Goal: Transaction & Acquisition: Book appointment/travel/reservation

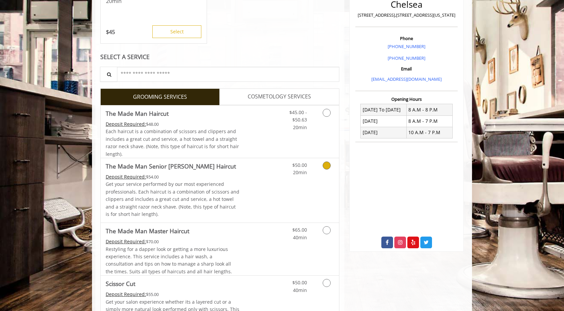
click at [253, 186] on link "Discounted Price" at bounding box center [260, 190] width 40 height 64
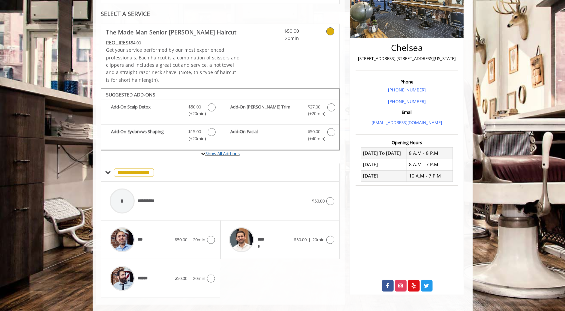
scroll to position [132, 0]
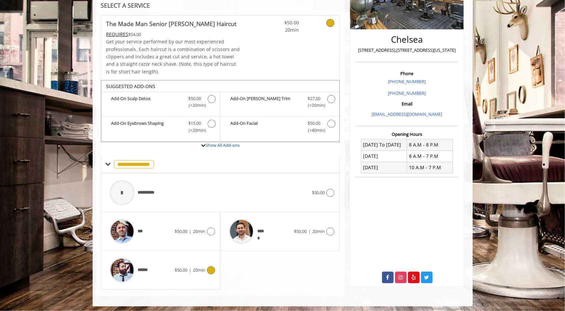
click at [189, 270] on span "|" at bounding box center [190, 270] width 2 height 6
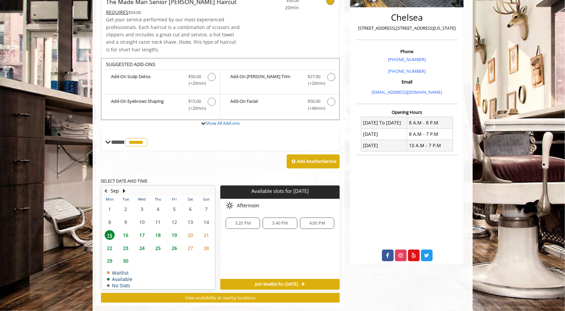
scroll to position [164, 0]
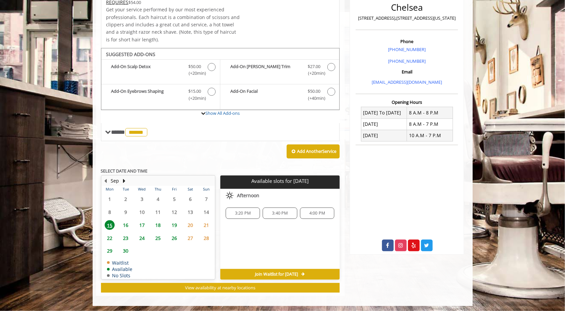
click at [127, 224] on span "16" at bounding box center [126, 225] width 10 height 10
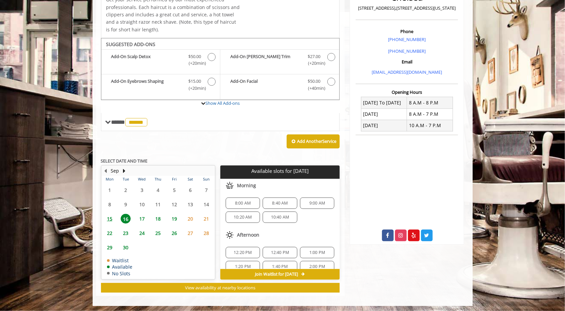
click at [141, 217] on span "17" at bounding box center [142, 219] width 10 height 10
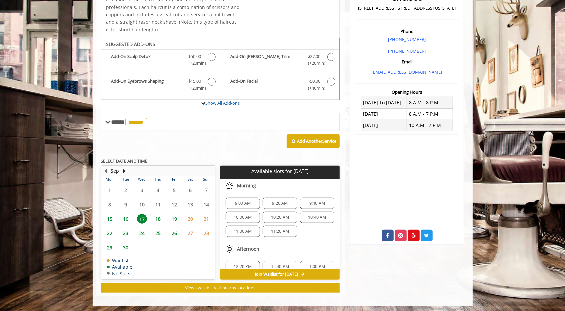
click at [128, 217] on span "16" at bounding box center [126, 219] width 10 height 10
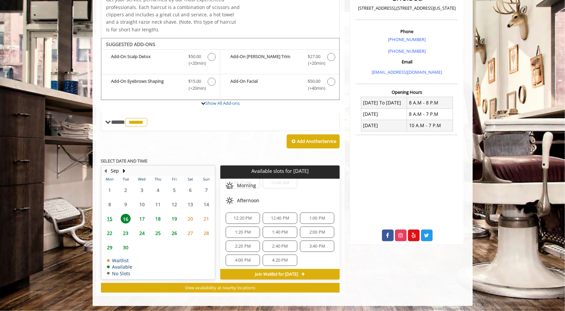
scroll to position [35, 0]
click at [109, 218] on span "15" at bounding box center [110, 219] width 10 height 10
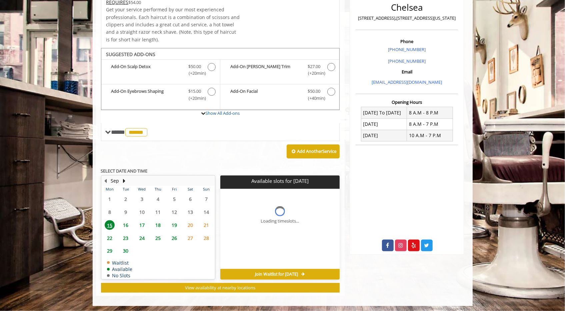
scroll to position [0, 0]
click at [317, 214] on span "4:00 PM" at bounding box center [317, 212] width 16 height 5
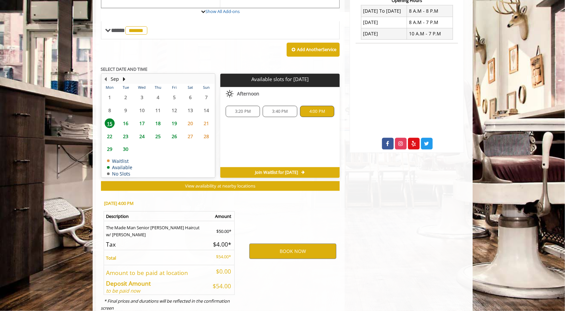
scroll to position [283, 0]
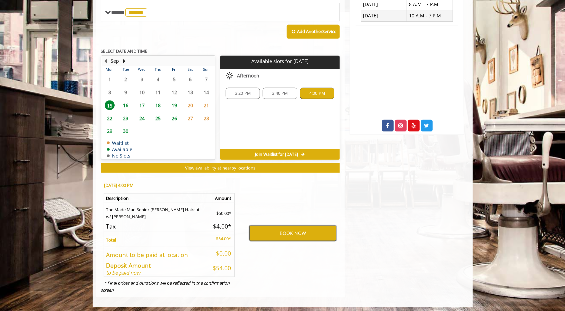
click at [290, 230] on button "BOOK NOW" at bounding box center [292, 232] width 87 height 15
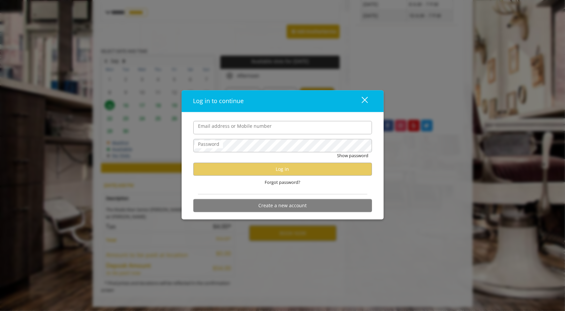
type input "**********"
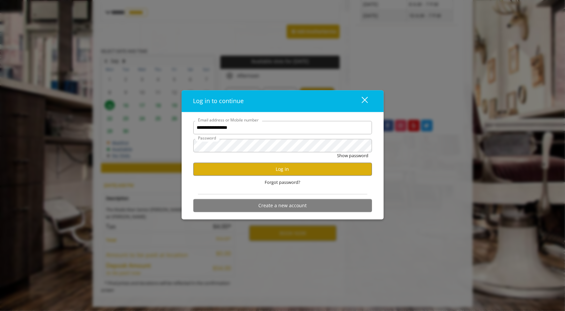
scroll to position [0, 0]
click at [275, 171] on button "Log in" at bounding box center [282, 169] width 179 height 13
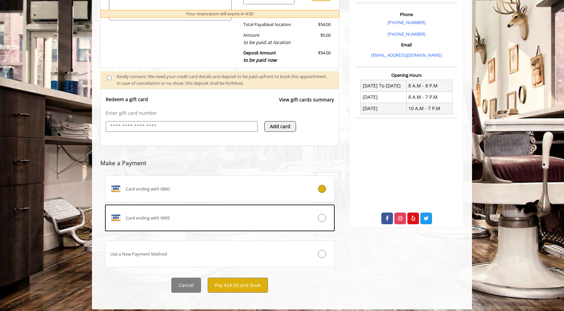
scroll to position [193, 0]
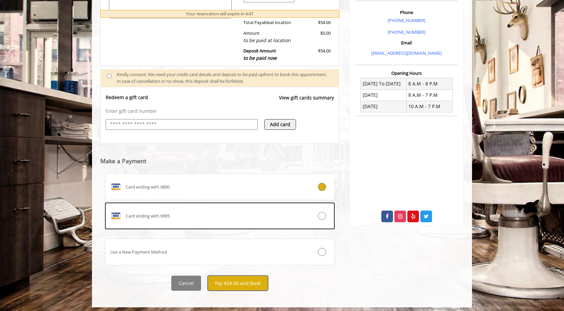
click at [231, 284] on button "Pay $54.00 and Book" at bounding box center [238, 282] width 60 height 15
